Goal: Transaction & Acquisition: Purchase product/service

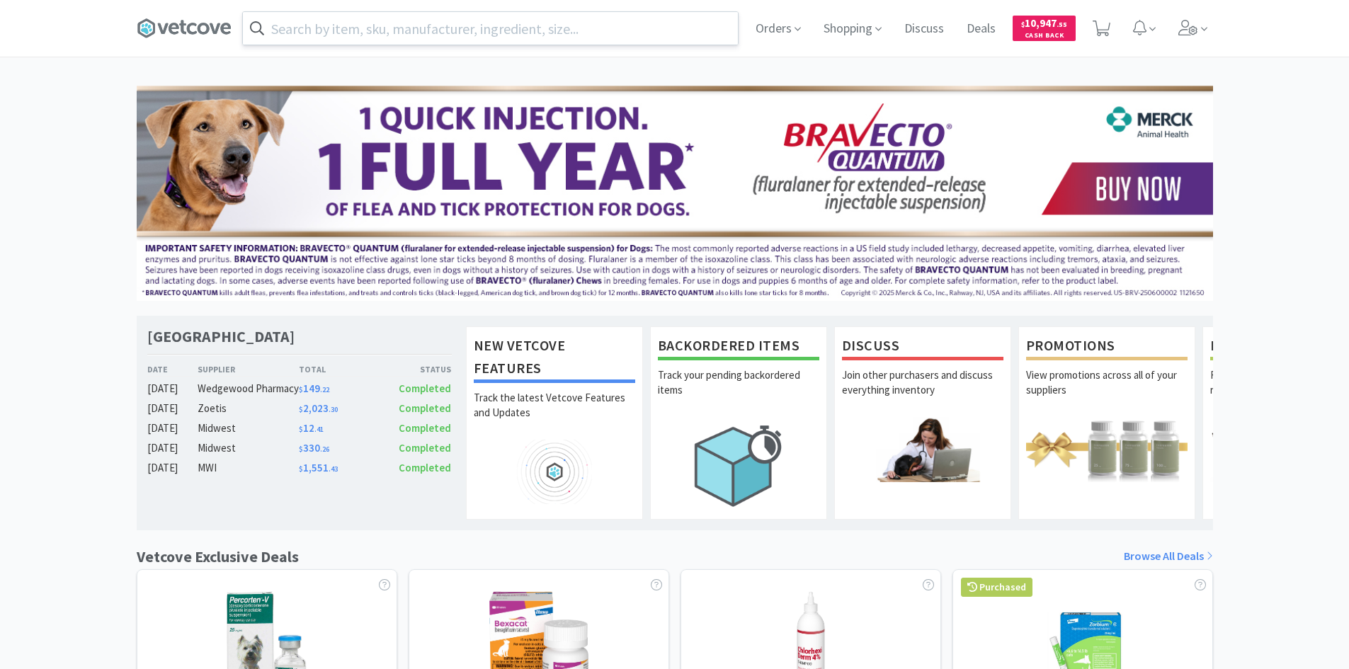
click at [646, 34] on input "text" at bounding box center [490, 28] width 495 height 33
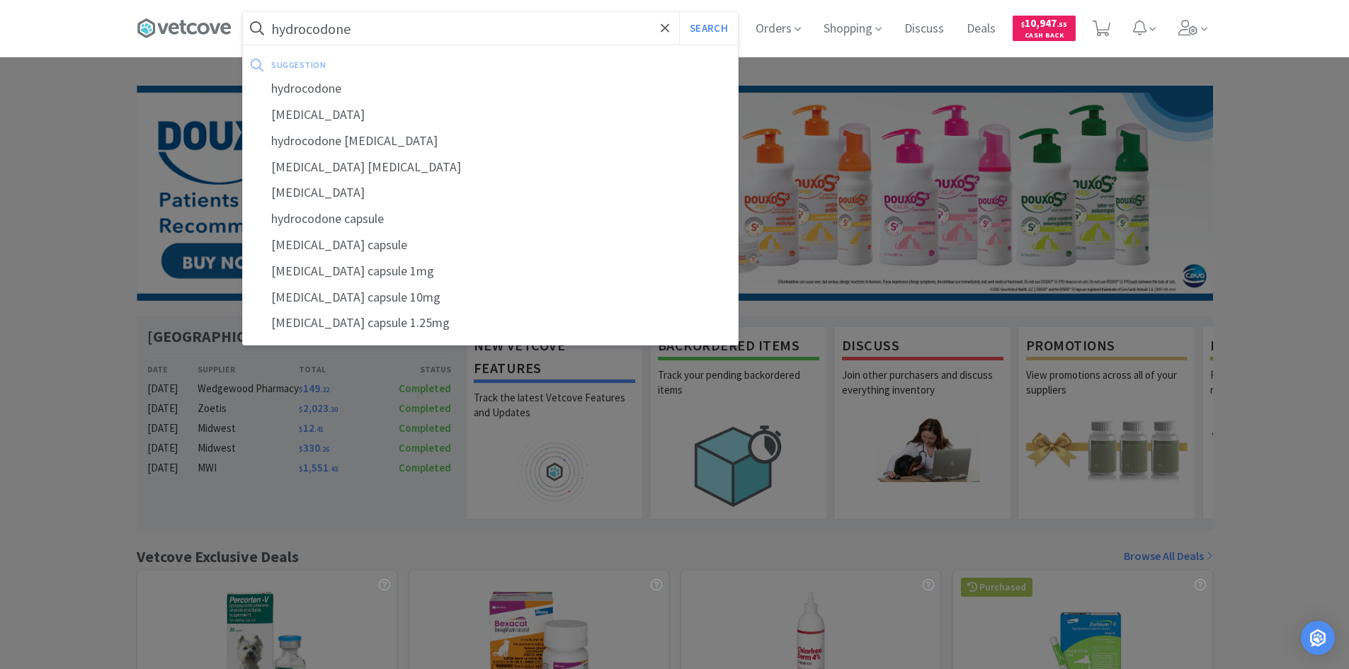
type input "hydrocodone"
click at [679, 12] on button "Search" at bounding box center [708, 28] width 59 height 33
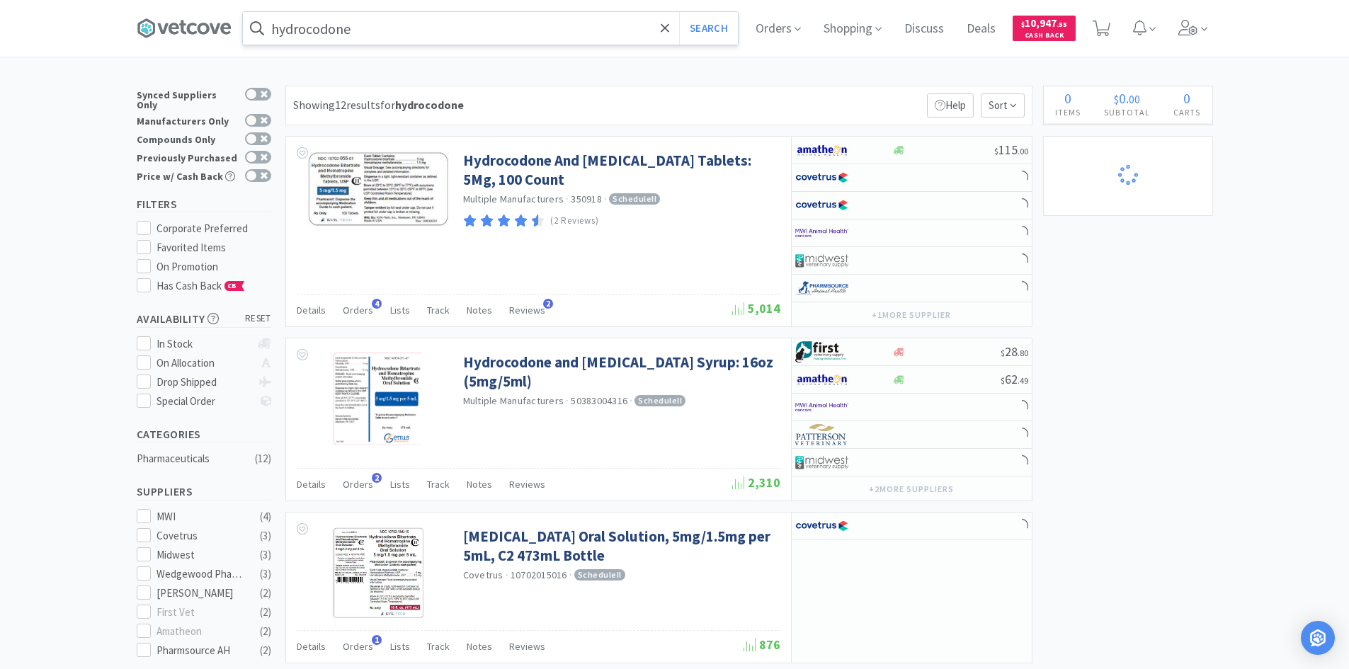
select select "3"
select select "2"
select select "1"
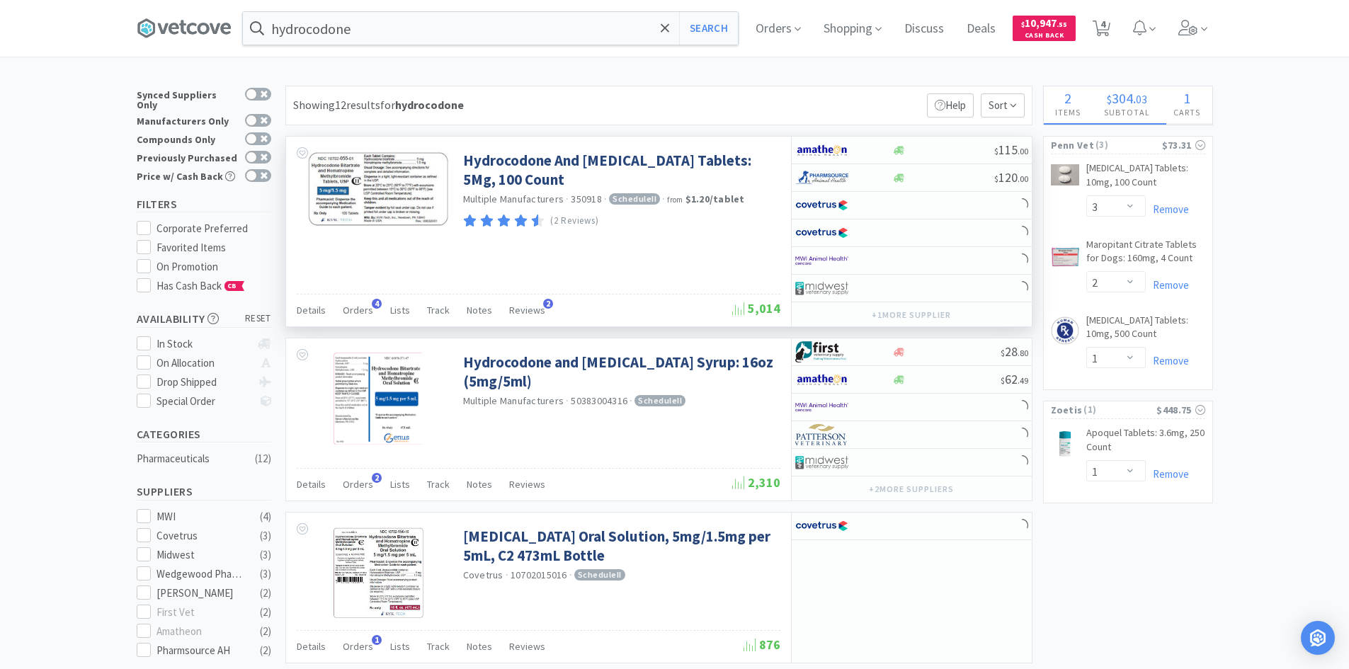
select select "1"
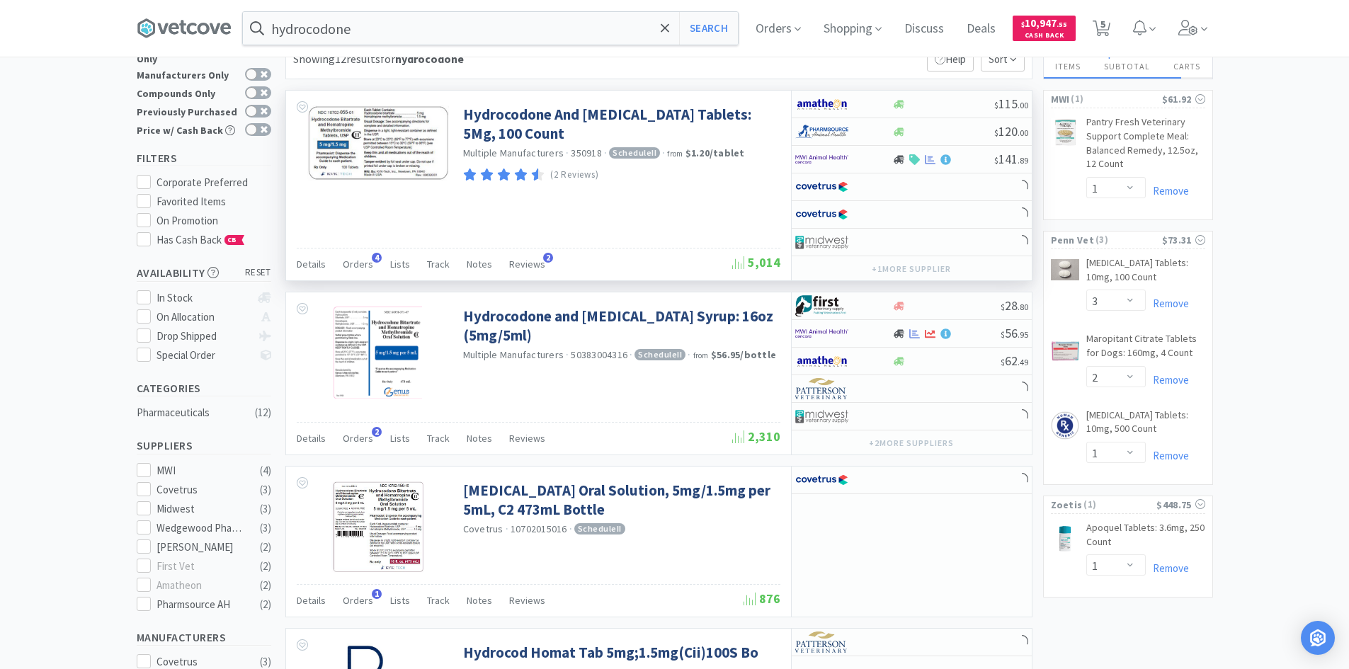
scroll to position [71, 0]
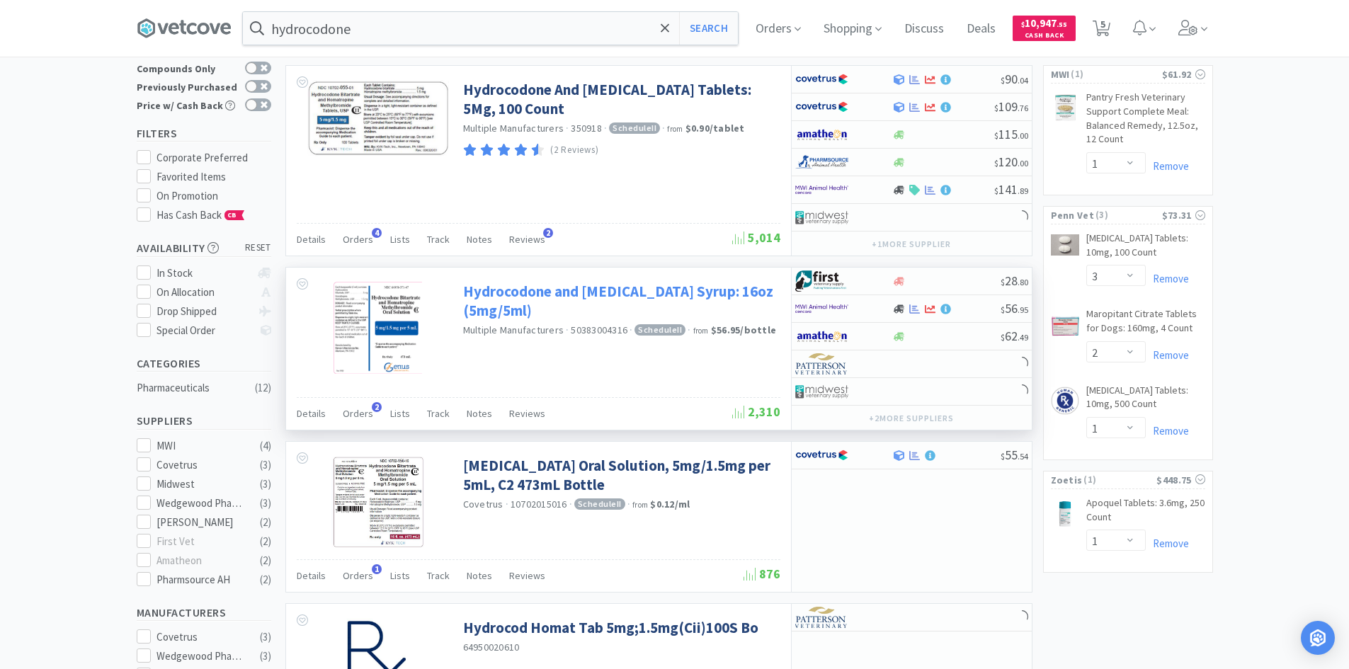
select select "1"
select select "5"
select select "1"
select select "2"
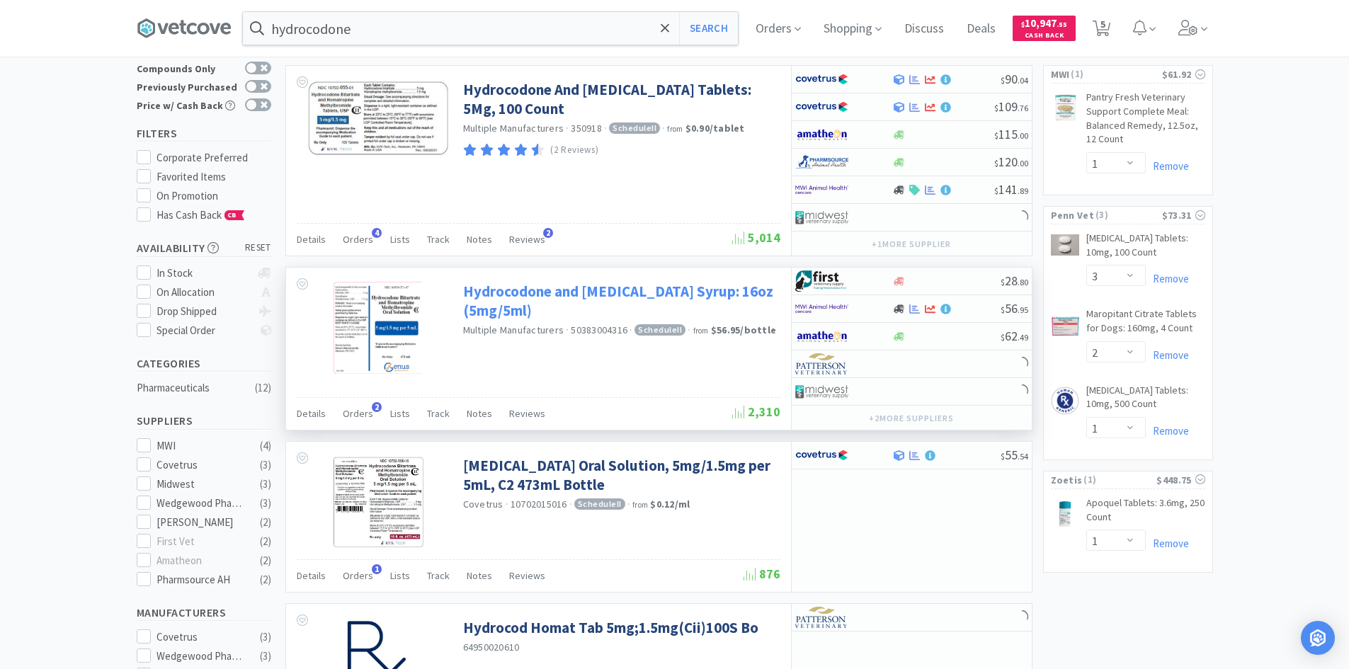
select select "1"
select select "4"
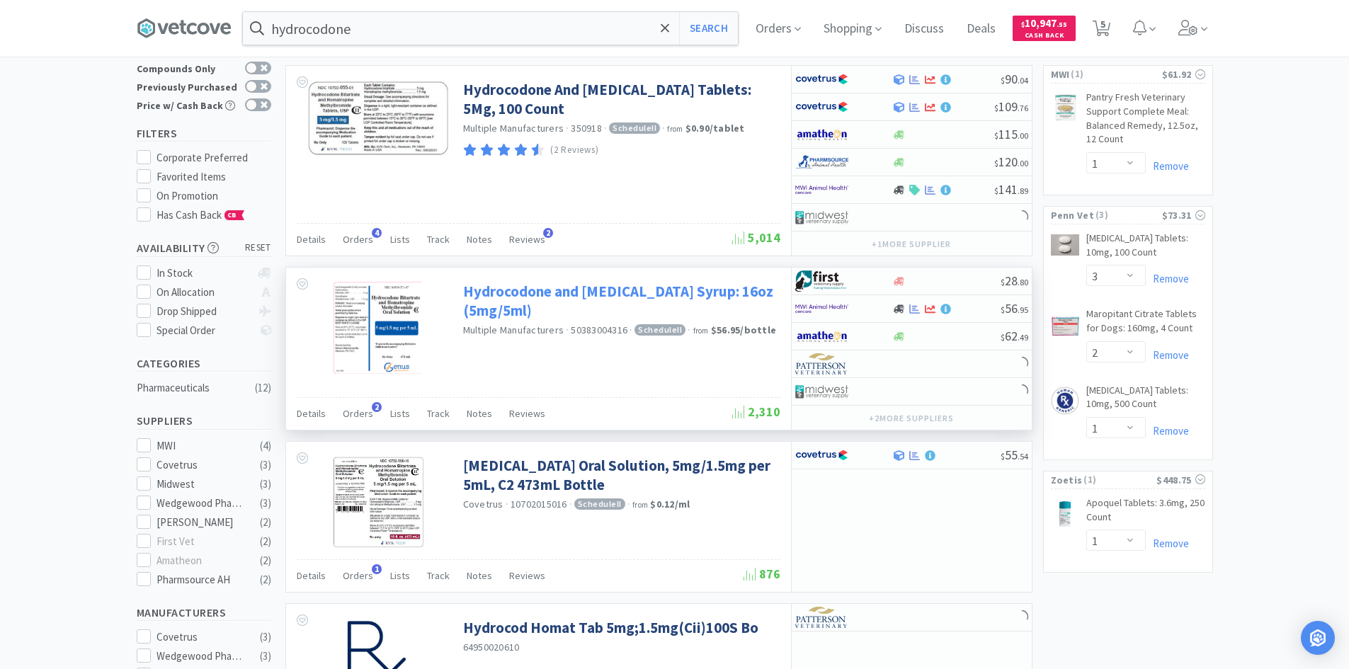
select select "4"
select select "5"
select select "2"
select select "4"
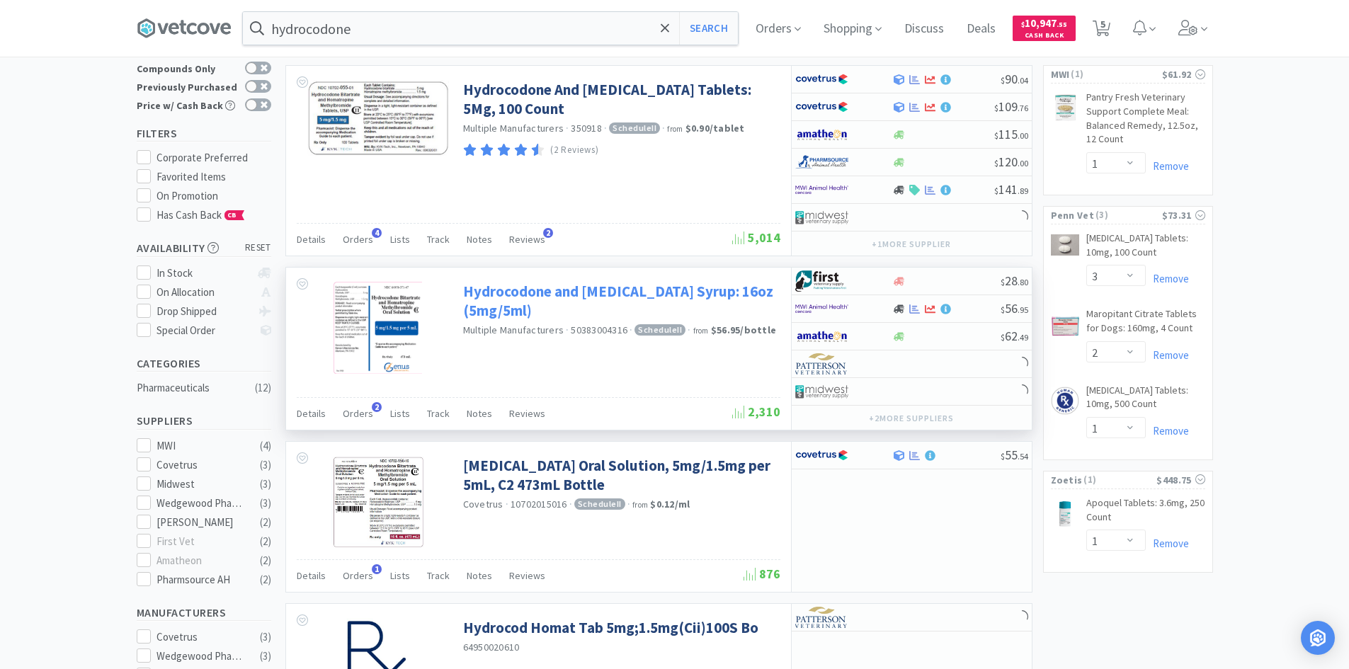
select select "4"
select select "3"
select select "20"
select select "1"
select select "3"
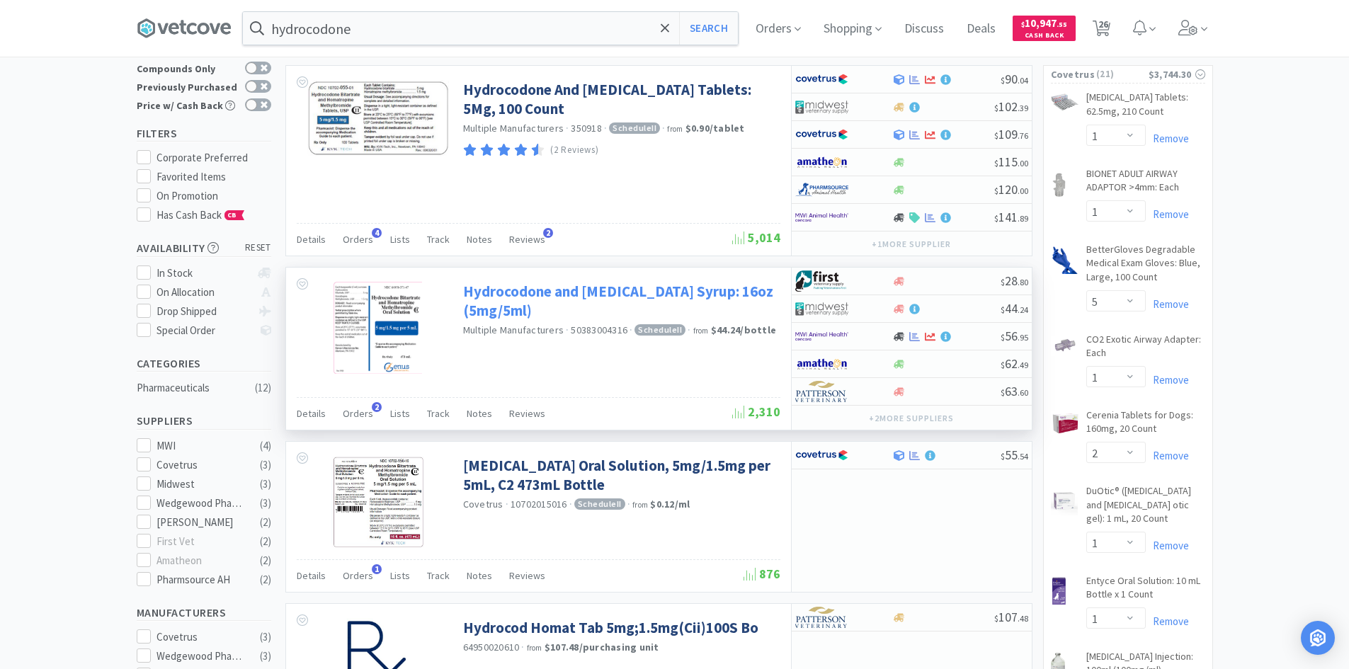
scroll to position [0, 0]
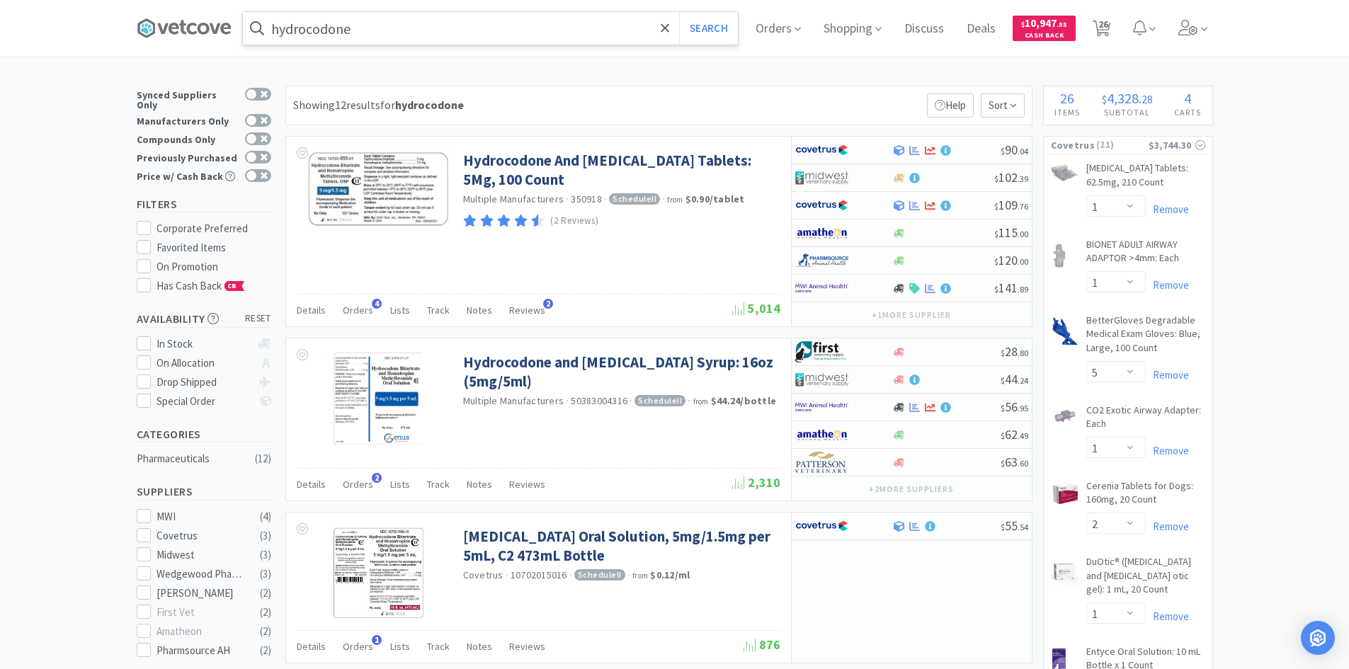
click at [418, 18] on input "hydrocodone" at bounding box center [490, 28] width 495 height 33
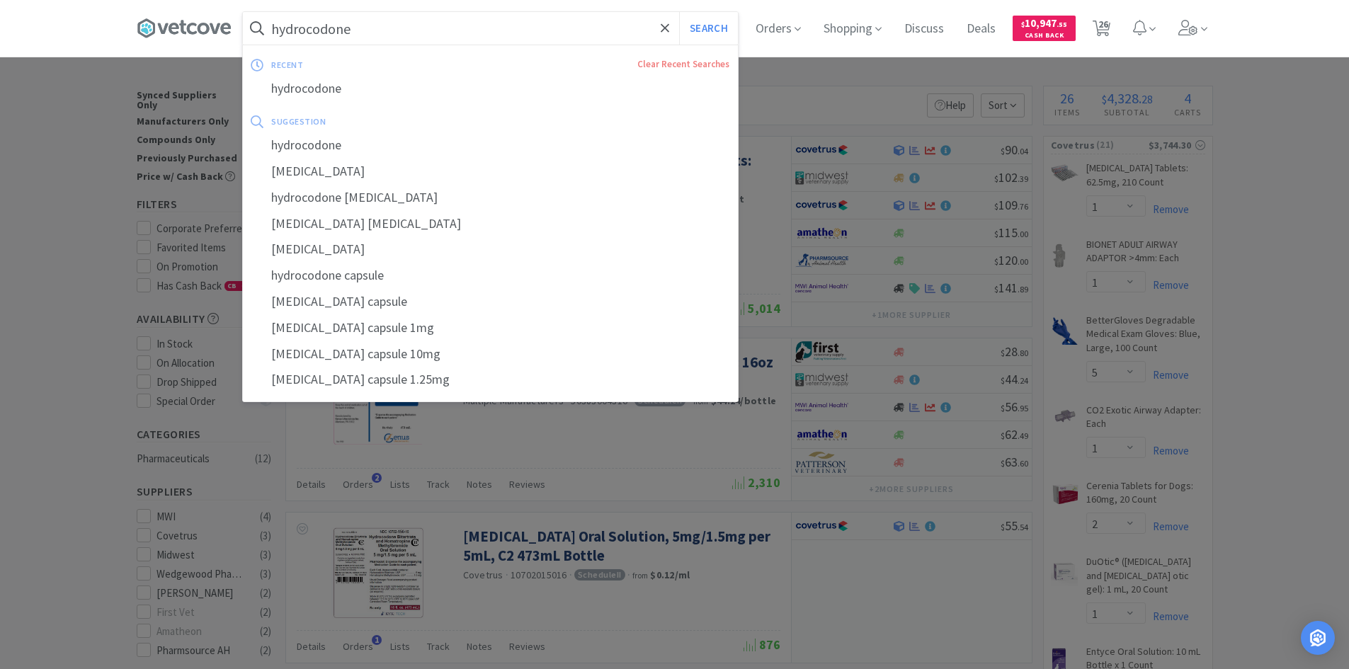
paste input "083445"
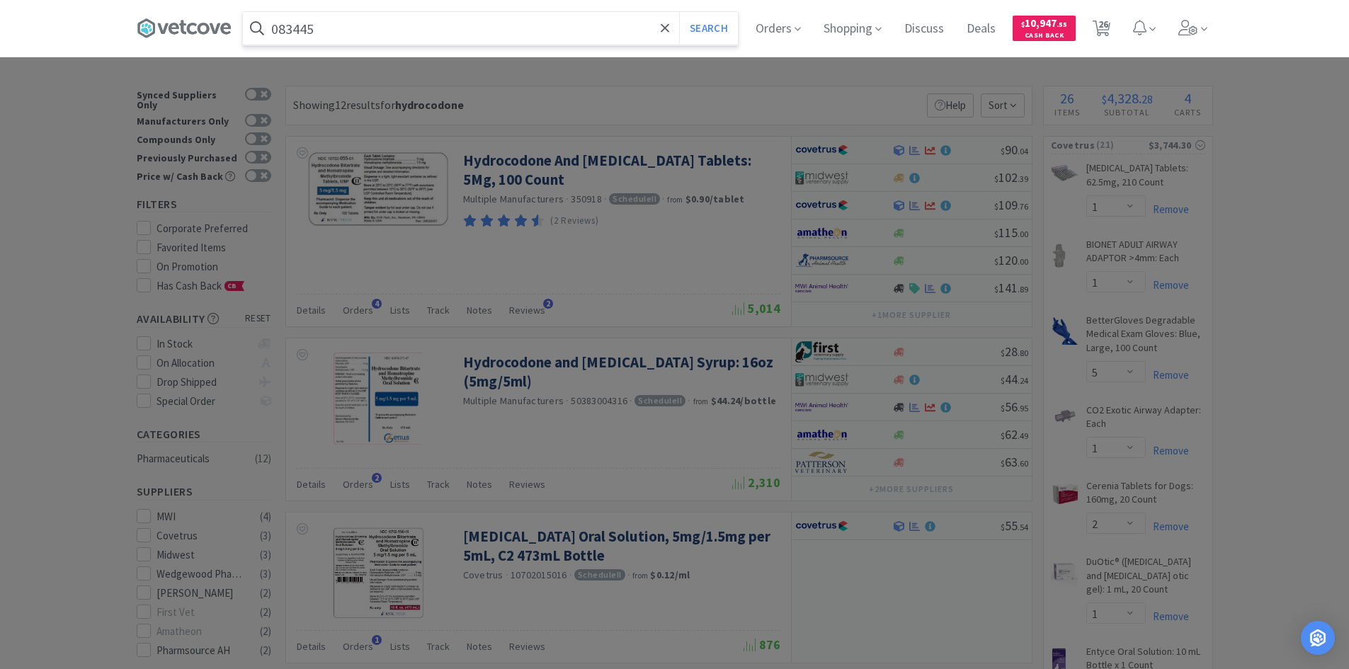
click at [679, 12] on button "Search" at bounding box center [708, 28] width 59 height 33
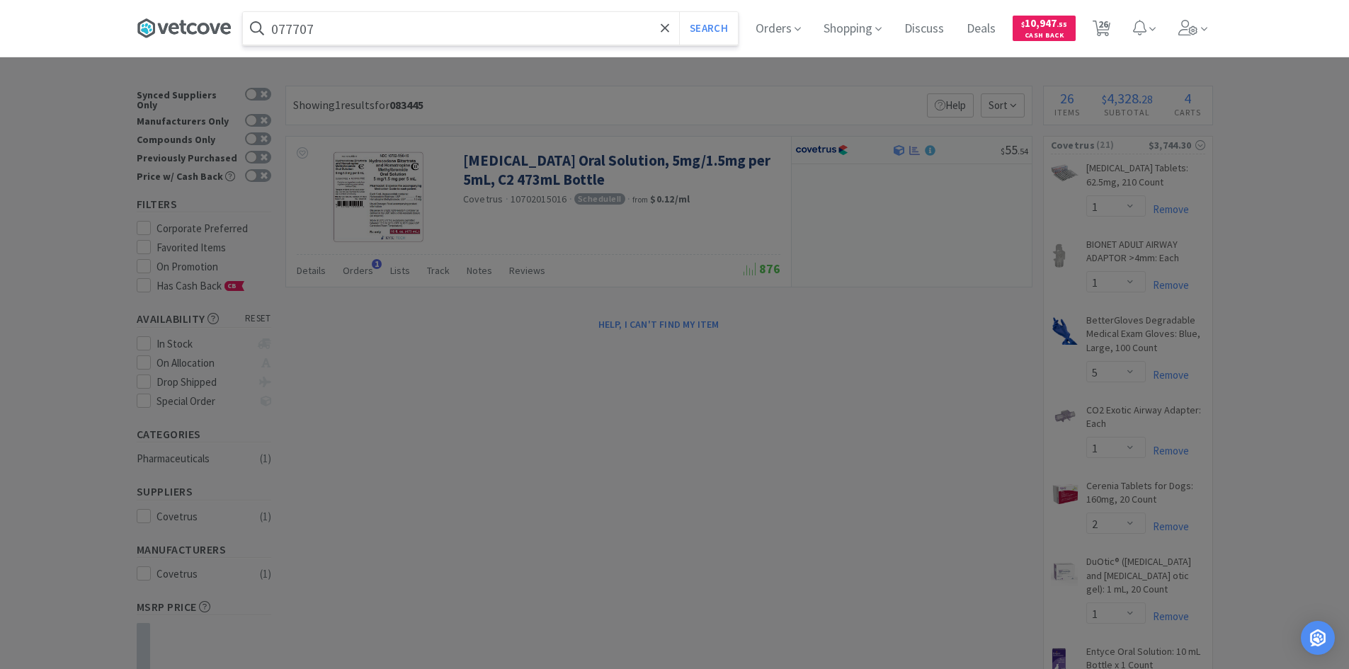
click at [679, 12] on button "Search" at bounding box center [708, 28] width 59 height 33
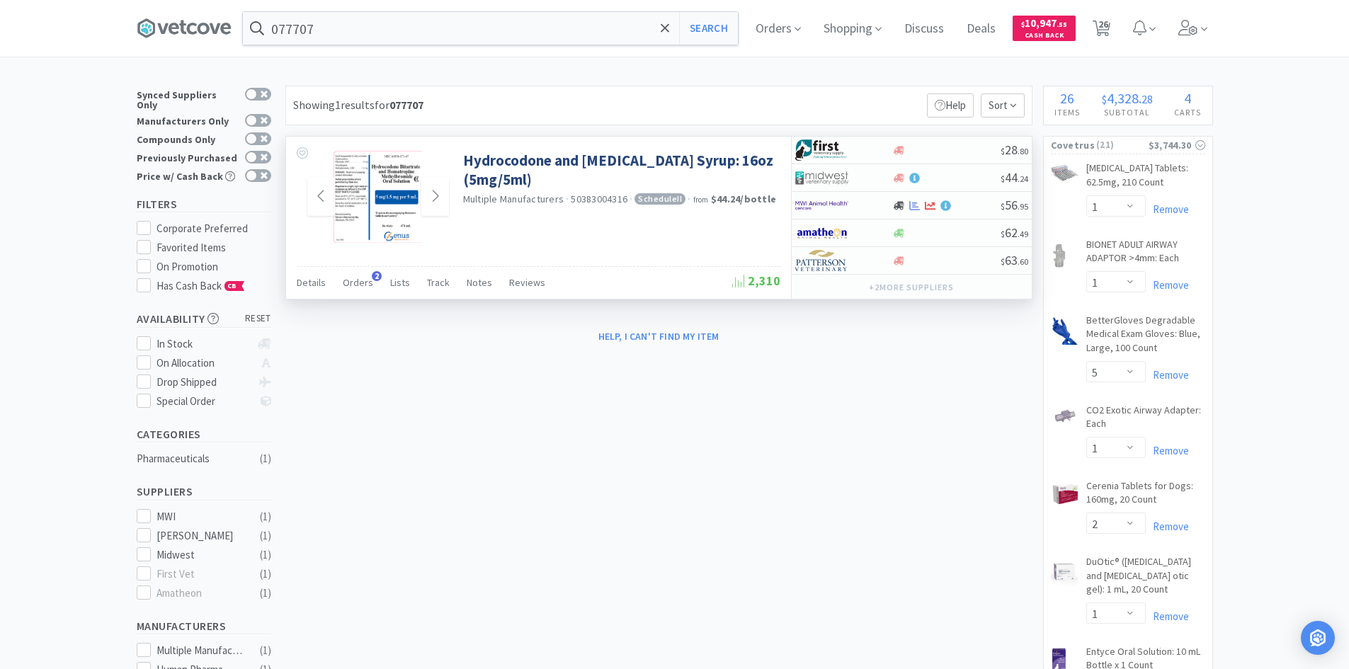
click at [366, 196] on img at bounding box center [377, 197] width 88 height 92
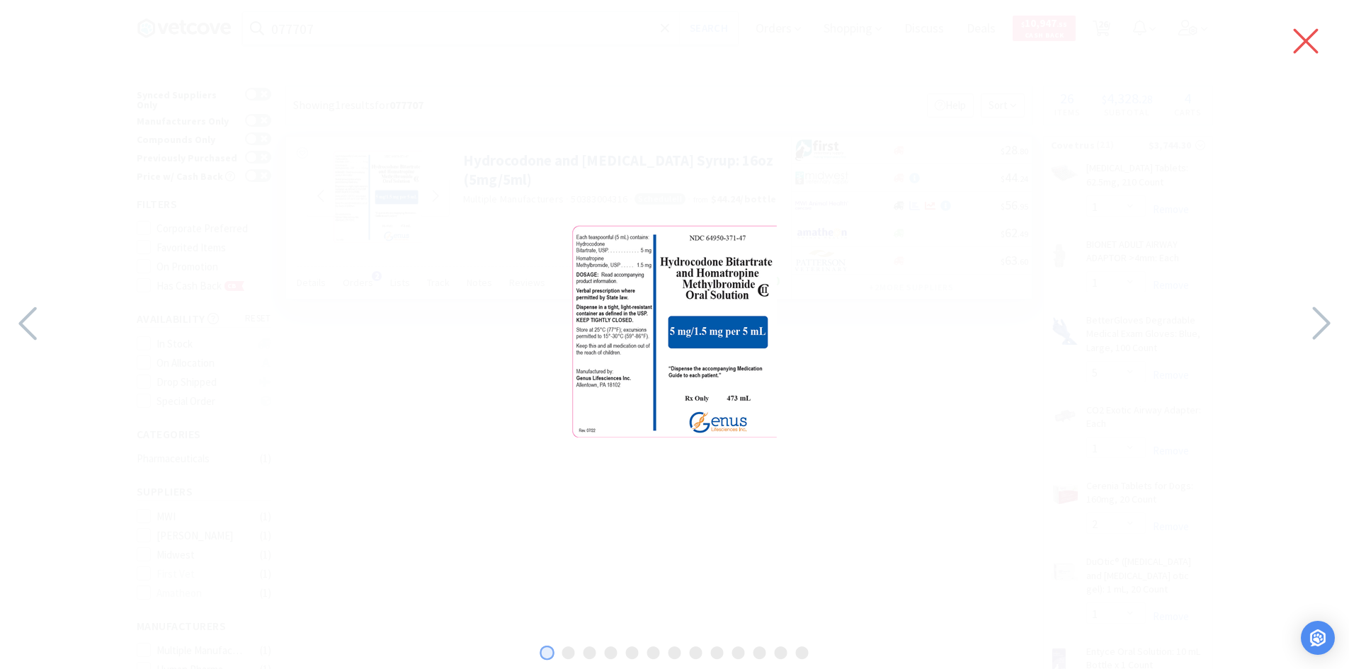
click at [1307, 44] on icon at bounding box center [1305, 41] width 30 height 40
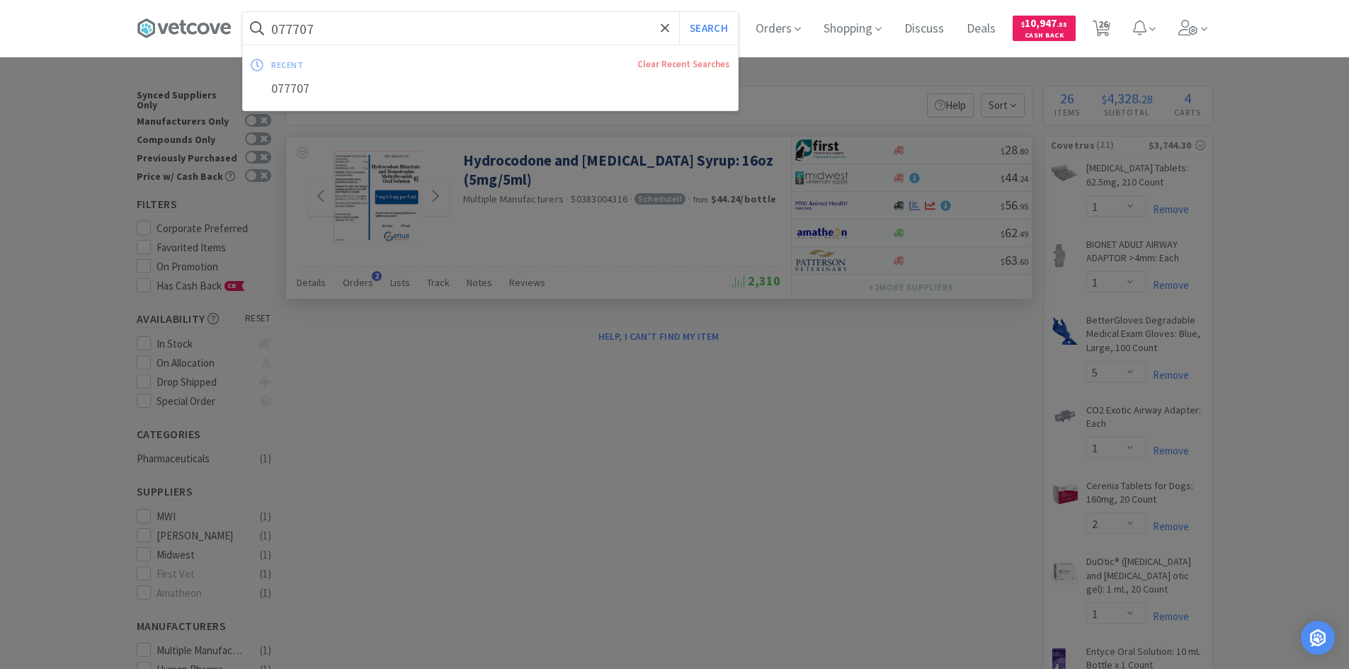
paste input "083445"
type input "083445"
click at [679, 12] on button "Search" at bounding box center [708, 28] width 59 height 33
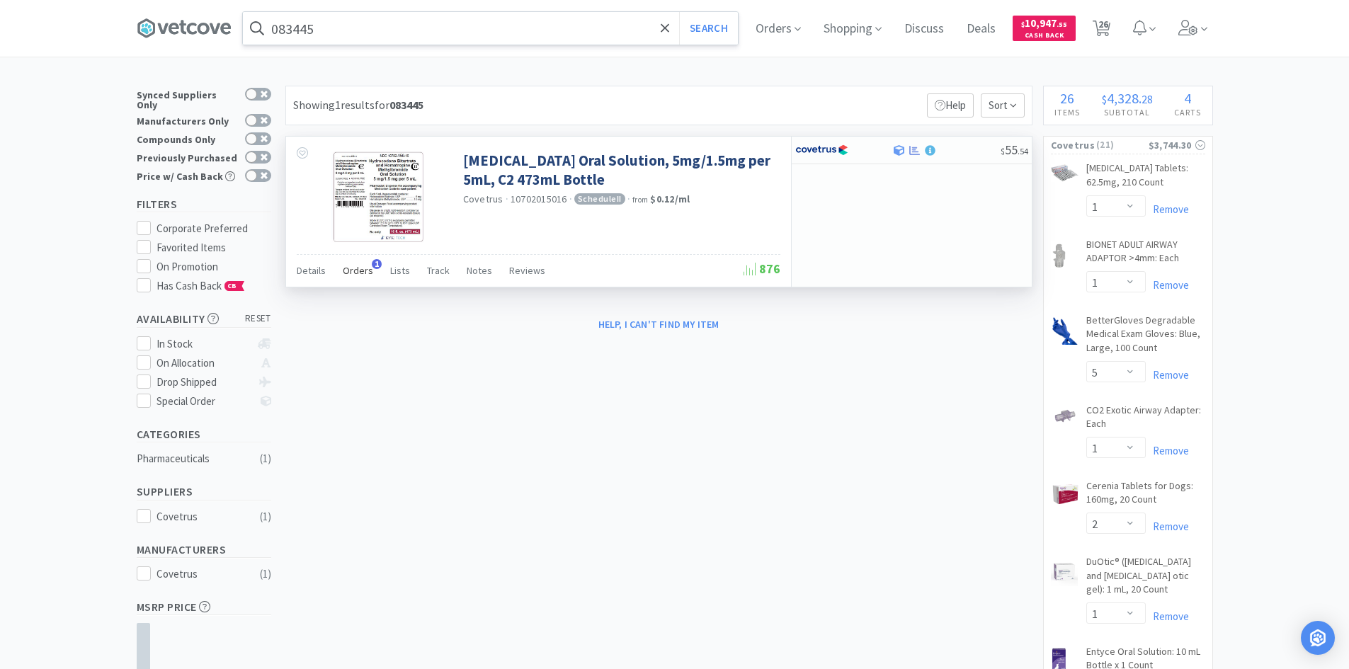
drag, startPoint x: 348, startPoint y: 268, endPoint x: 360, endPoint y: 268, distance: 12.0
click at [348, 268] on span "Orders" at bounding box center [358, 270] width 30 height 13
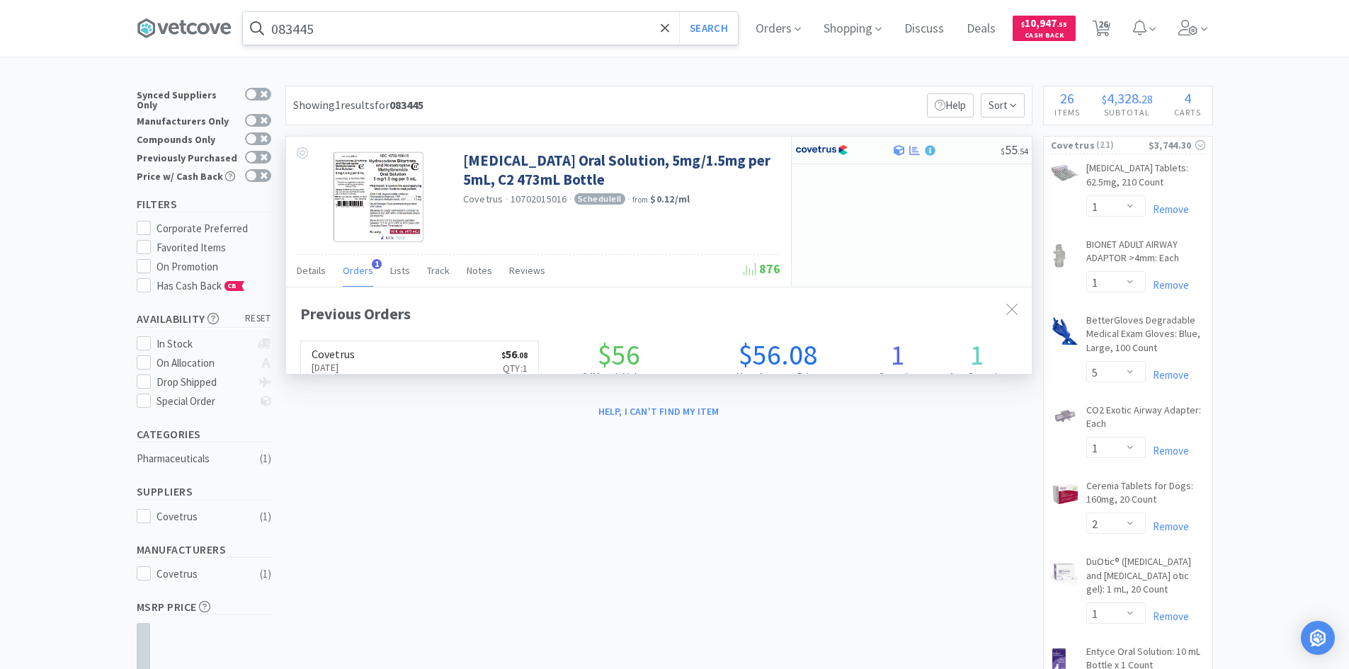
scroll to position [367, 745]
